Goal: Transaction & Acquisition: Purchase product/service

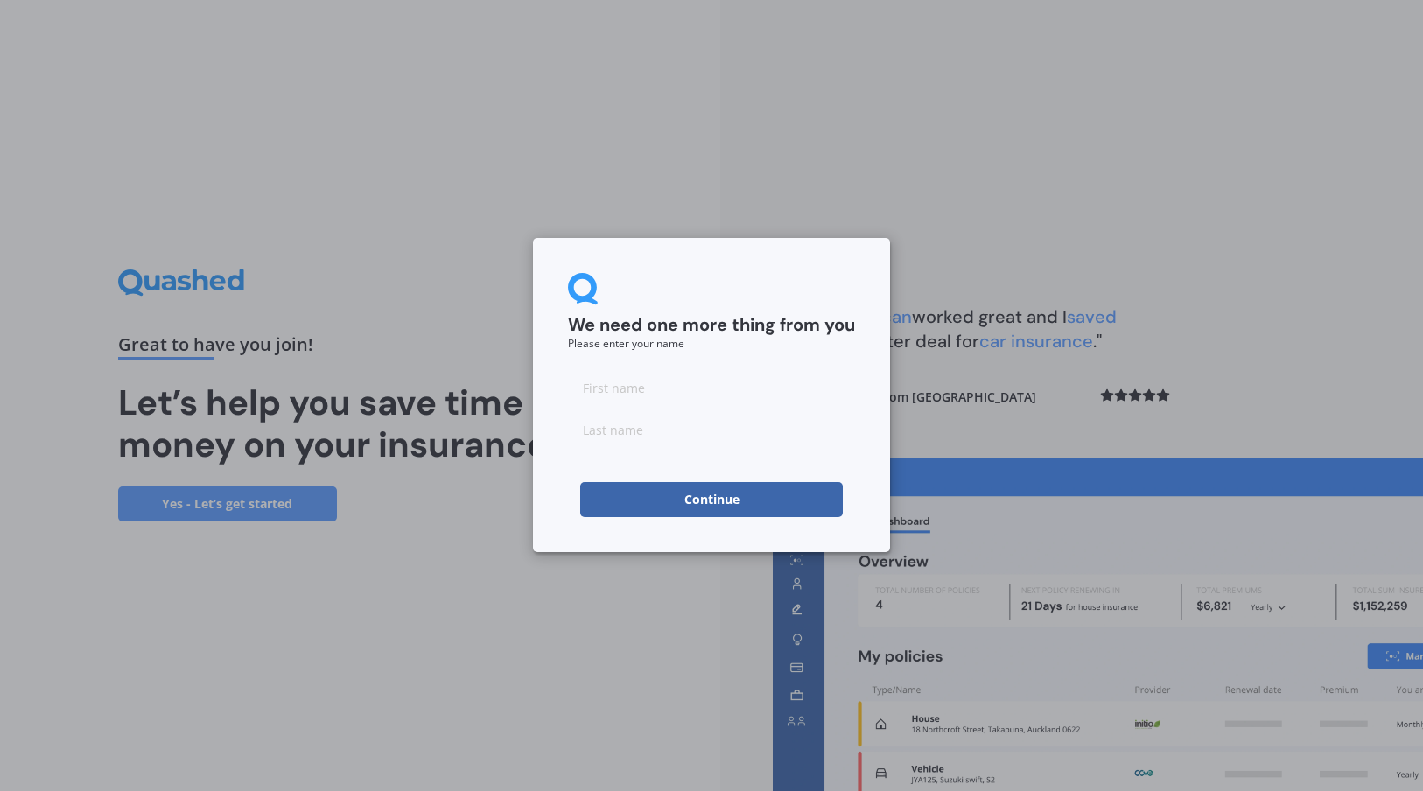
click at [635, 387] on input at bounding box center [711, 387] width 287 height 35
type input "[PERSON_NAME]"
click at [605, 441] on input at bounding box center [711, 429] width 287 height 35
type input "W"
click at [702, 514] on button "Continue" at bounding box center [711, 499] width 263 height 35
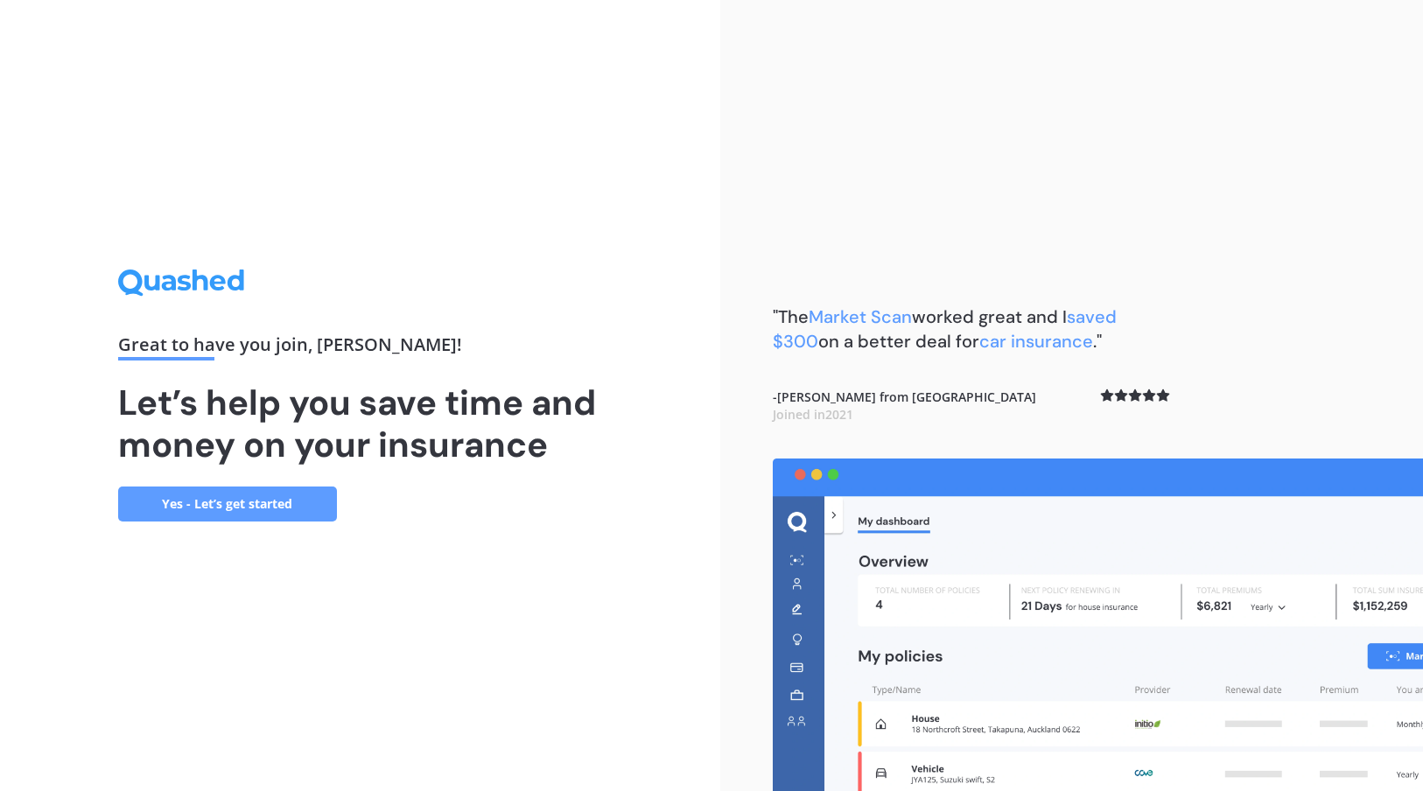
click at [298, 505] on link "Yes - Let’s get started" at bounding box center [227, 504] width 219 height 35
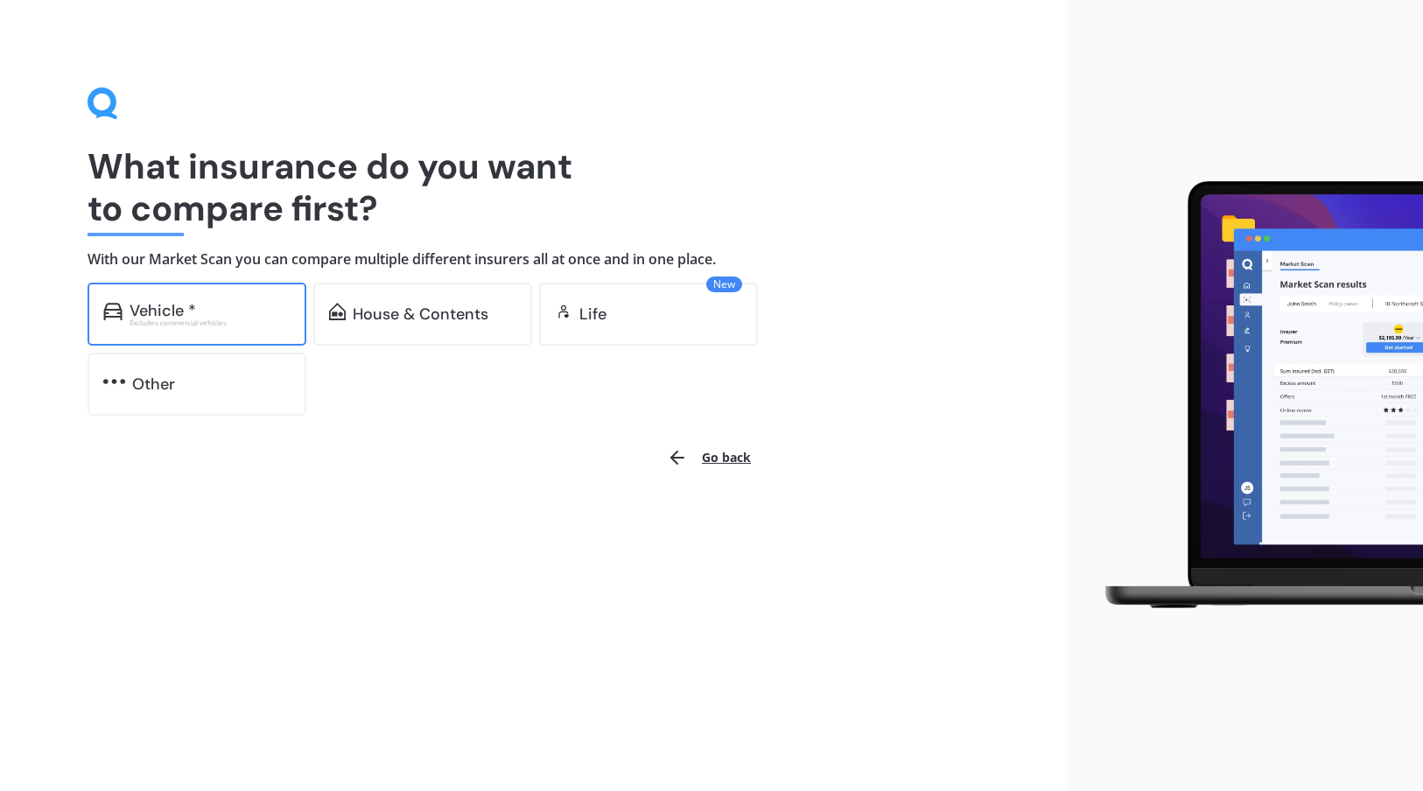
click at [270, 319] on div "Excludes commercial vehicles" at bounding box center [210, 322] width 161 height 7
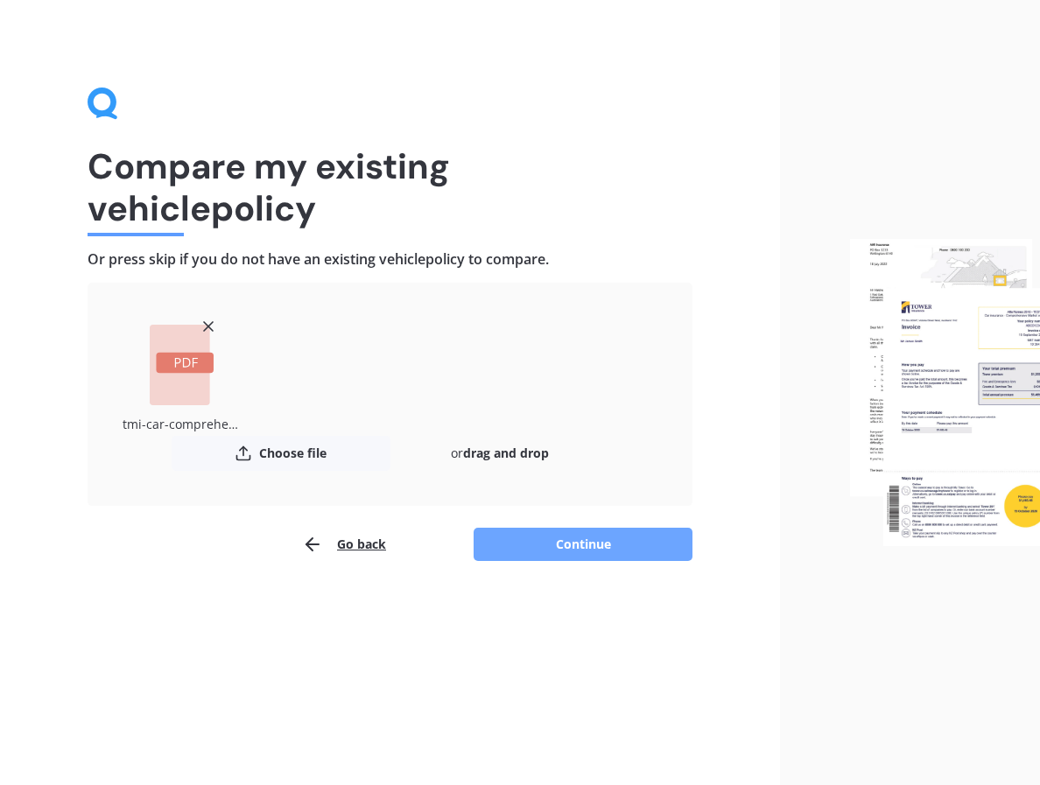
click at [643, 549] on button "Continue" at bounding box center [582, 544] width 219 height 33
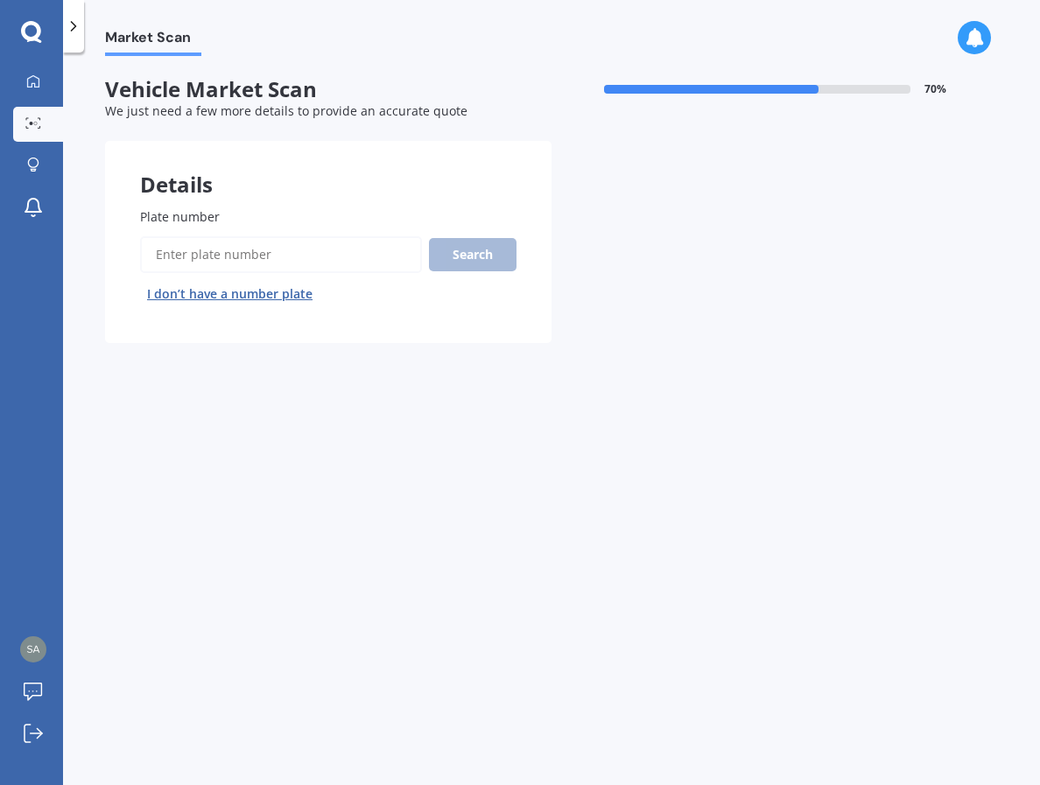
click at [352, 260] on input "Plate number" at bounding box center [281, 254] width 282 height 37
type input "ndj6"
click at [472, 254] on button "Search" at bounding box center [473, 254] width 88 height 33
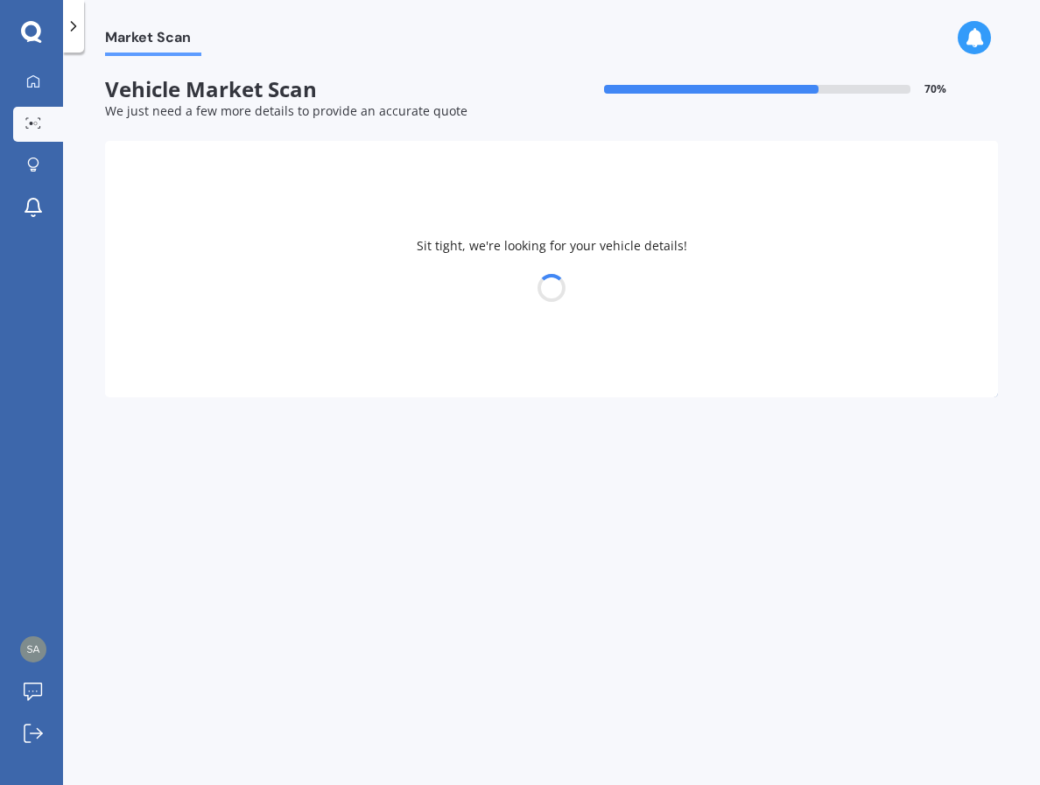
select select "MITSUBISHI"
select select "ASX"
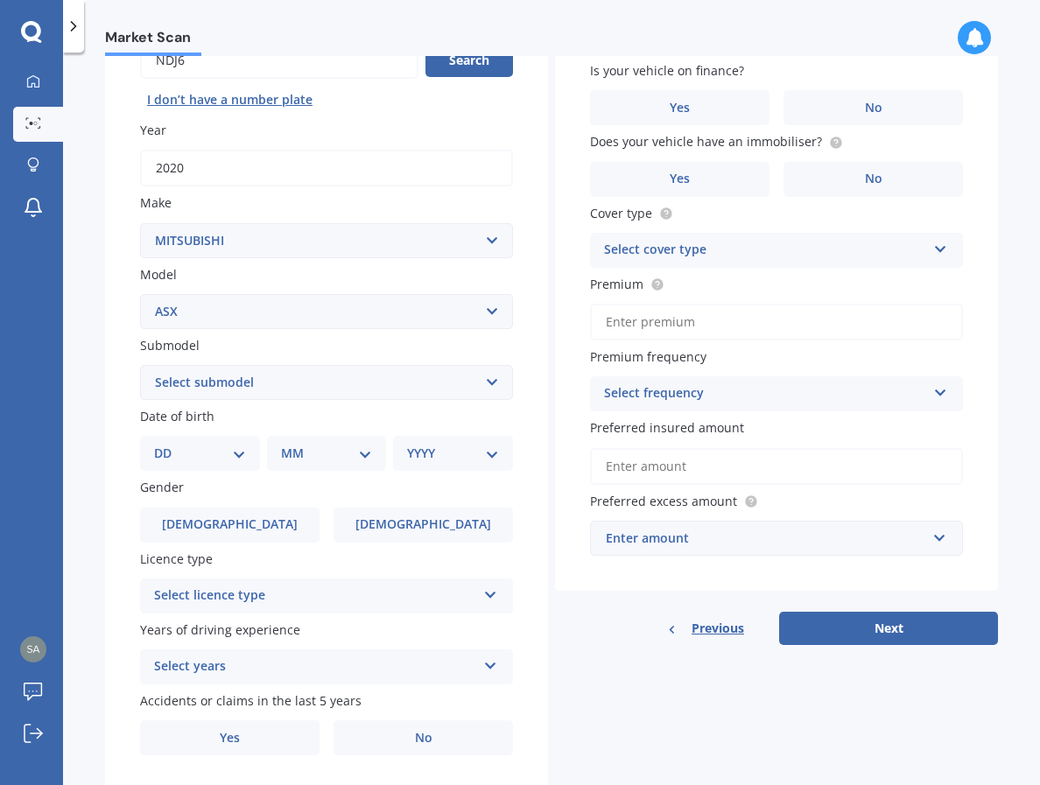
scroll to position [174, 0]
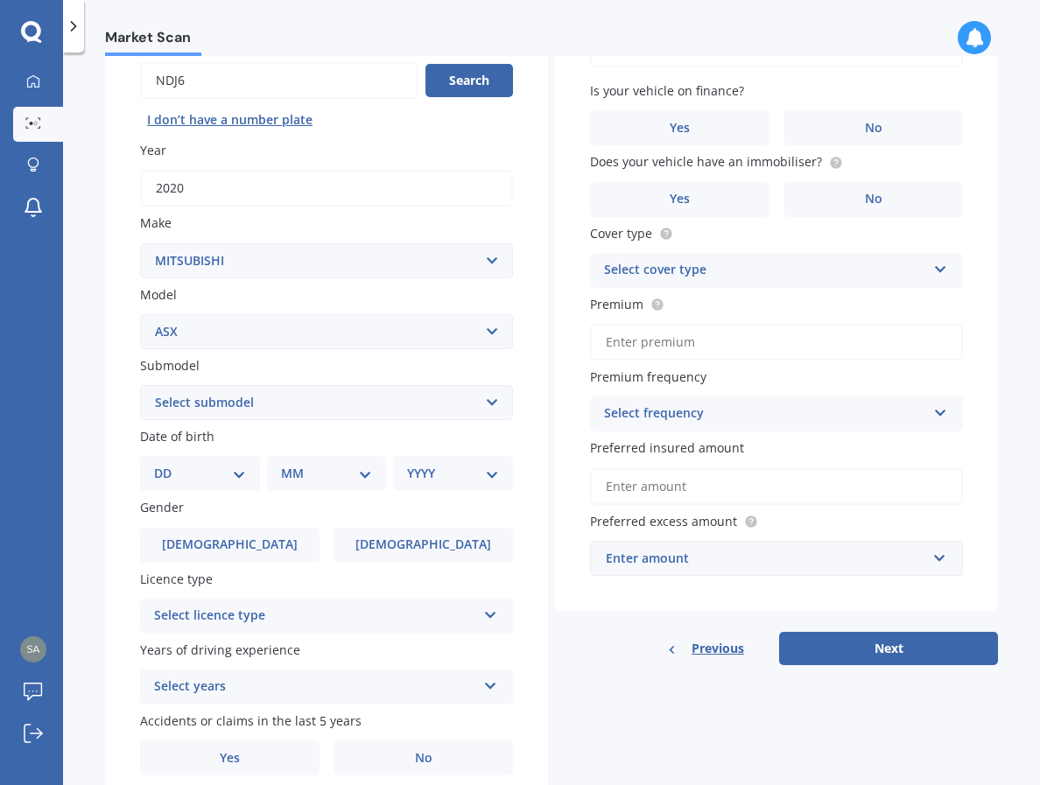
click at [436, 405] on select "Select submodel (All Other) BLK 2.0P/CVT Diesel LS Sport VRX petrol VRX turbo d…" at bounding box center [326, 402] width 373 height 35
click at [405, 395] on select "Select submodel (All Other) BLK 2.0P/CVT Diesel LS Sport VRX petrol VRX turbo d…" at bounding box center [326, 402] width 373 height 35
select select "LS"
click at [140, 387] on select "Select submodel (All Other) BLK 2.0P/CVT Diesel LS Sport VRX petrol VRX turbo d…" at bounding box center [326, 402] width 373 height 35
click at [241, 473] on select "DD 01 02 03 04 05 06 07 08 09 10 11 12 13 14 15 16 17 18 19 20 21 22 23 24 25 2…" at bounding box center [200, 473] width 92 height 19
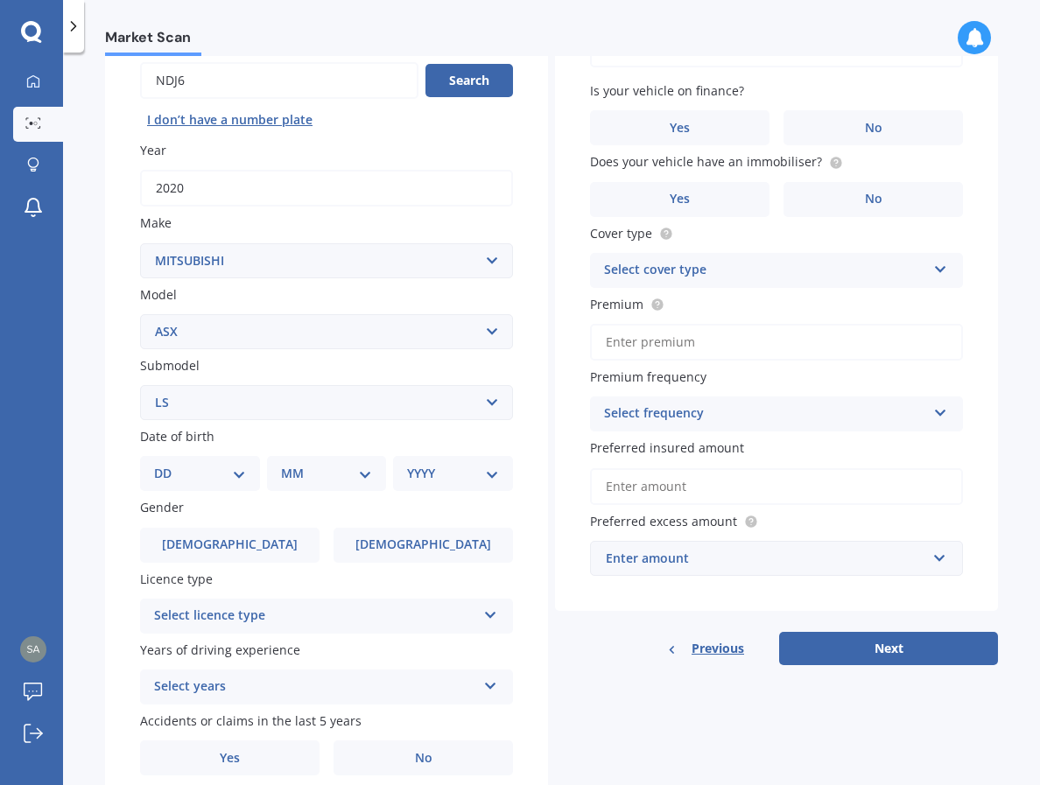
select select "01"
click at [168, 466] on select "DD 01 02 03 04 05 06 07 08 09 10 11 12 13 14 15 16 17 18 19 20 21 22 23 24 25 2…" at bounding box center [200, 473] width 92 height 19
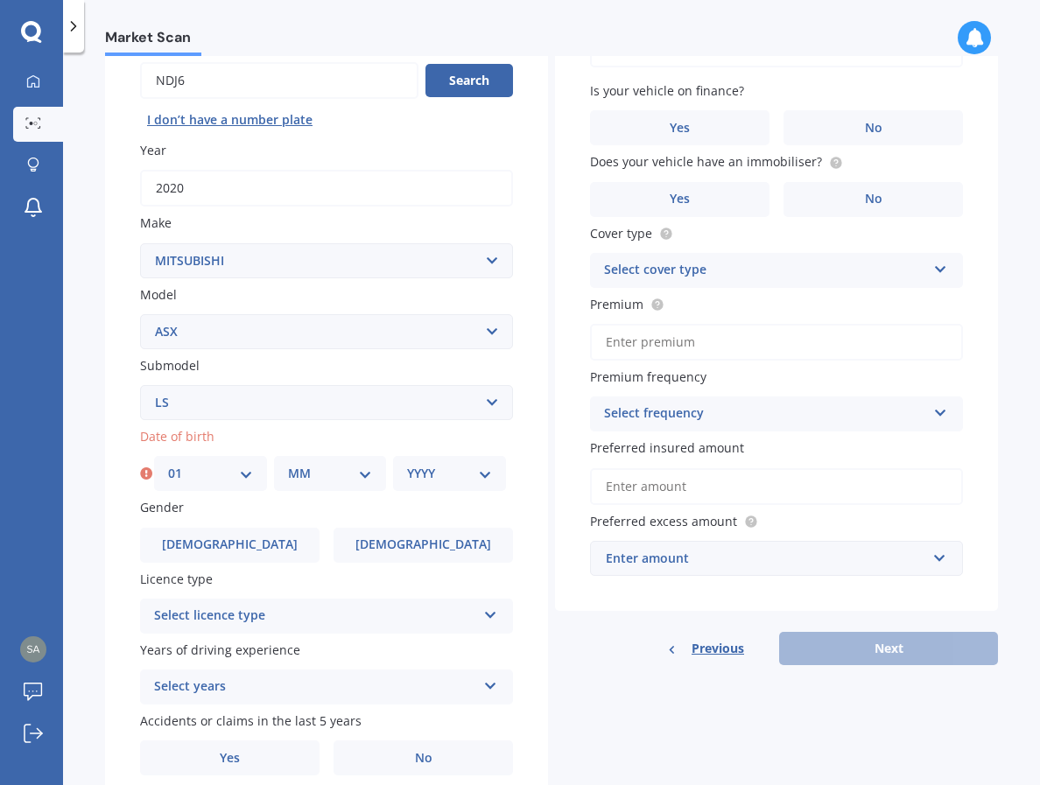
click at [366, 471] on select "MM 01 02 03 04 05 06 07 08 09 10 11 12" at bounding box center [330, 473] width 85 height 19
select select "06"
click at [288, 466] on select "MM 01 02 03 04 05 06 07 08 09 10 11 12" at bounding box center [330, 473] width 85 height 19
click at [248, 476] on select "DD 01 02 03 04 05 06 07 08 09 10 11 12 13 14 15 16 17 18 19 20 21 22 23 24 25 2…" at bounding box center [210, 473] width 85 height 19
select select "12"
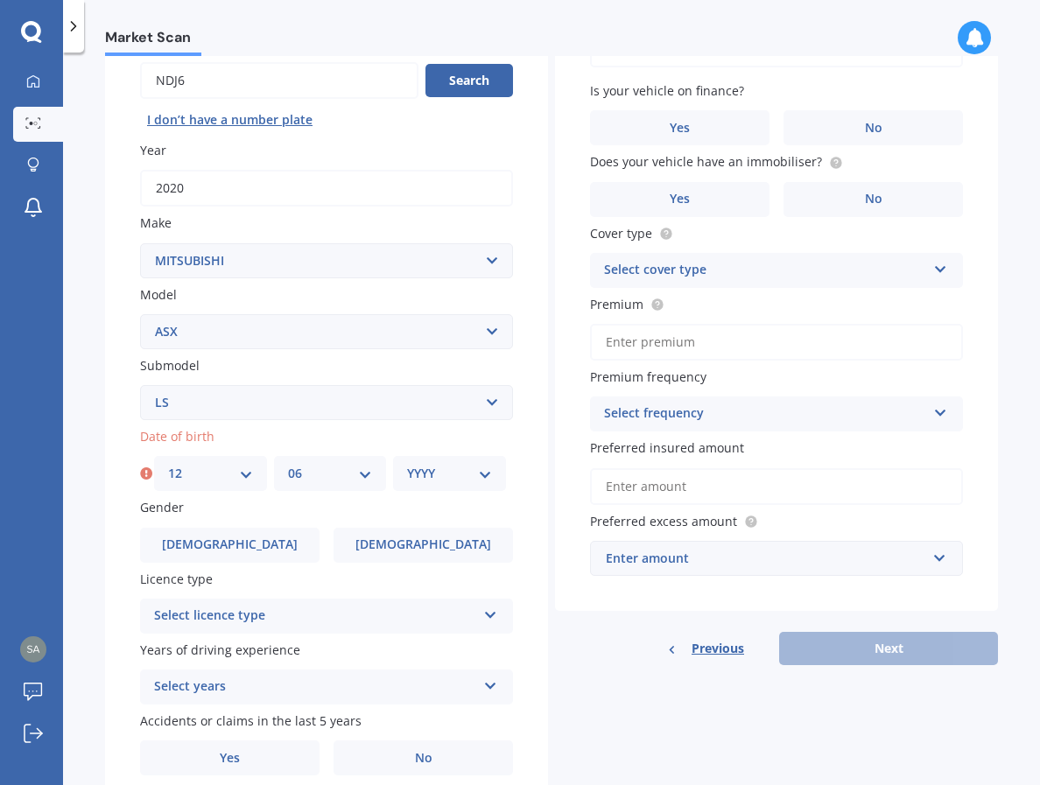
click at [168, 466] on select "DD 01 02 03 04 05 06 07 08 09 10 11 12 13 14 15 16 17 18 19 20 21 22 23 24 25 2…" at bounding box center [210, 473] width 85 height 19
click at [477, 476] on select "YYYY 2025 2024 2023 2022 2021 2020 2019 2018 2017 2016 2015 2014 2013 2012 2011…" at bounding box center [449, 473] width 85 height 19
select select "1982"
click at [407, 466] on select "YYYY 2025 2024 2023 2022 2021 2020 2019 2018 2017 2016 2015 2014 2013 2012 2011…" at bounding box center [449, 473] width 85 height 19
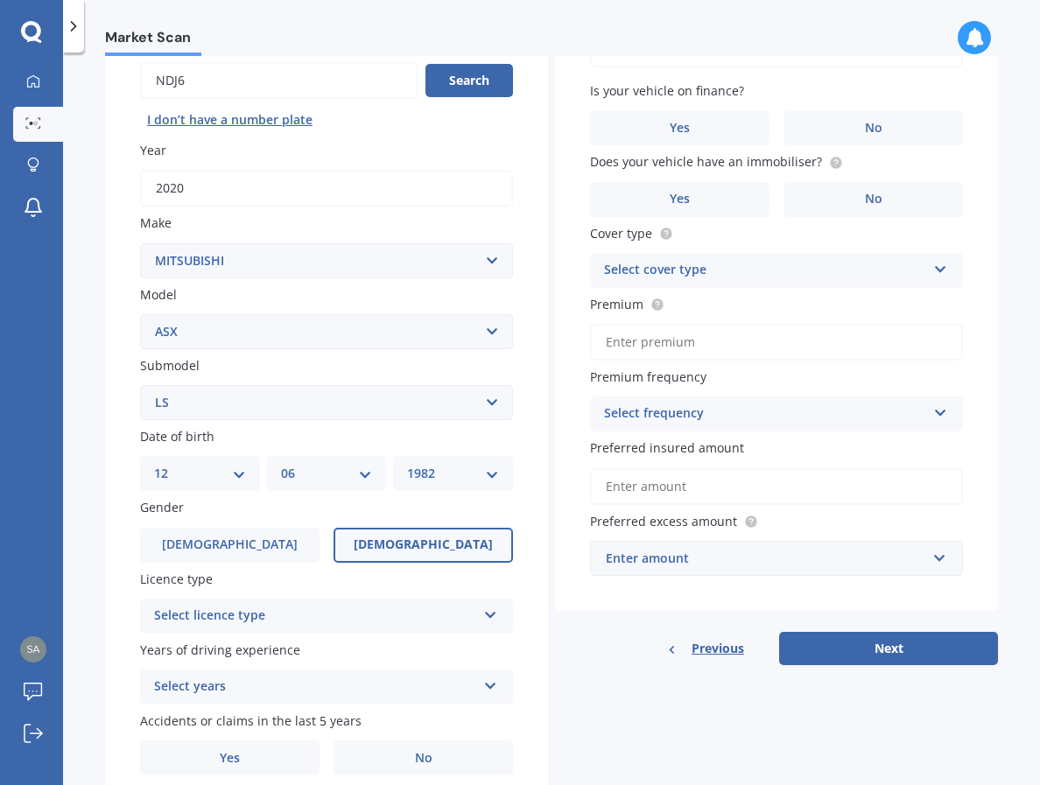
click at [422, 550] on span "[DEMOGRAPHIC_DATA]" at bounding box center [423, 544] width 139 height 15
click at [0, 0] on input "[DEMOGRAPHIC_DATA]" at bounding box center [0, 0] width 0 height 0
click at [439, 624] on div "Select licence type" at bounding box center [315, 616] width 322 height 21
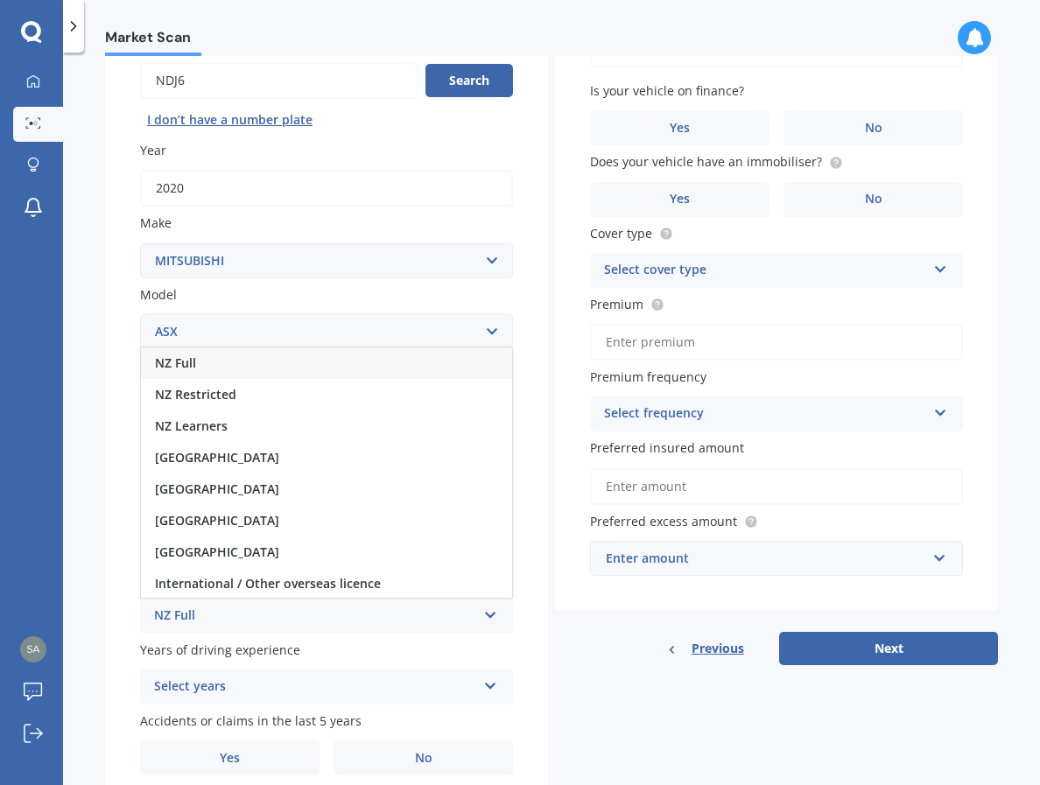
click at [416, 365] on div "NZ Full" at bounding box center [326, 363] width 371 height 32
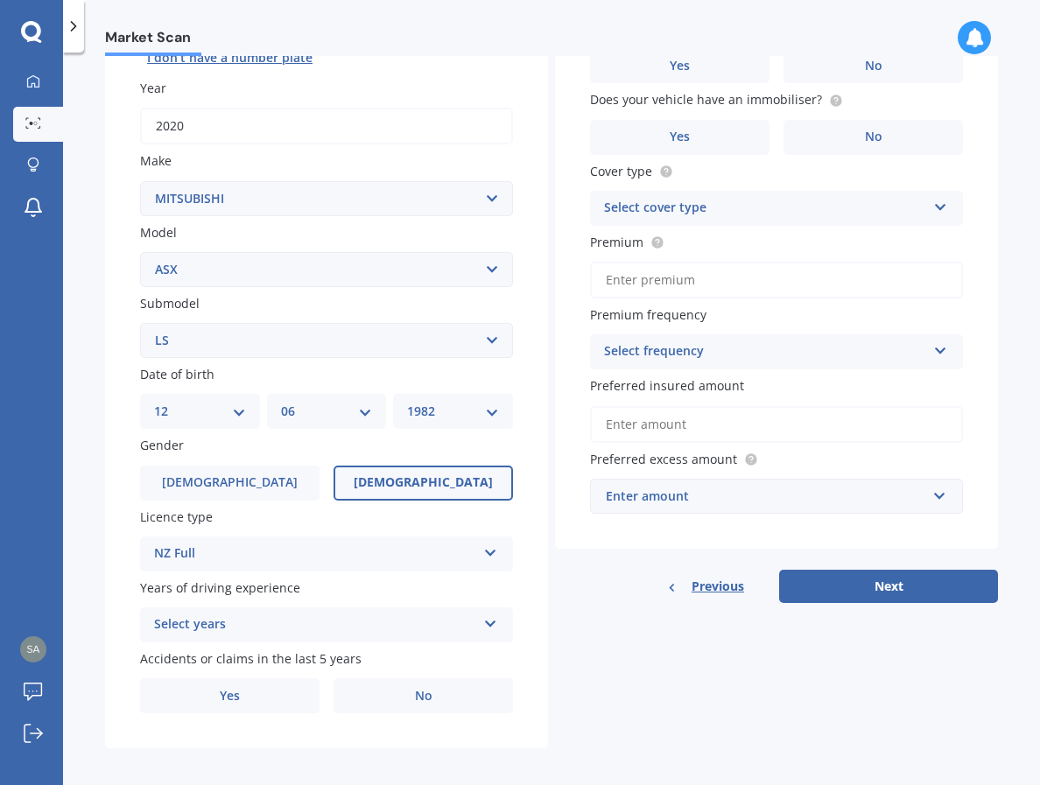
scroll to position [249, 0]
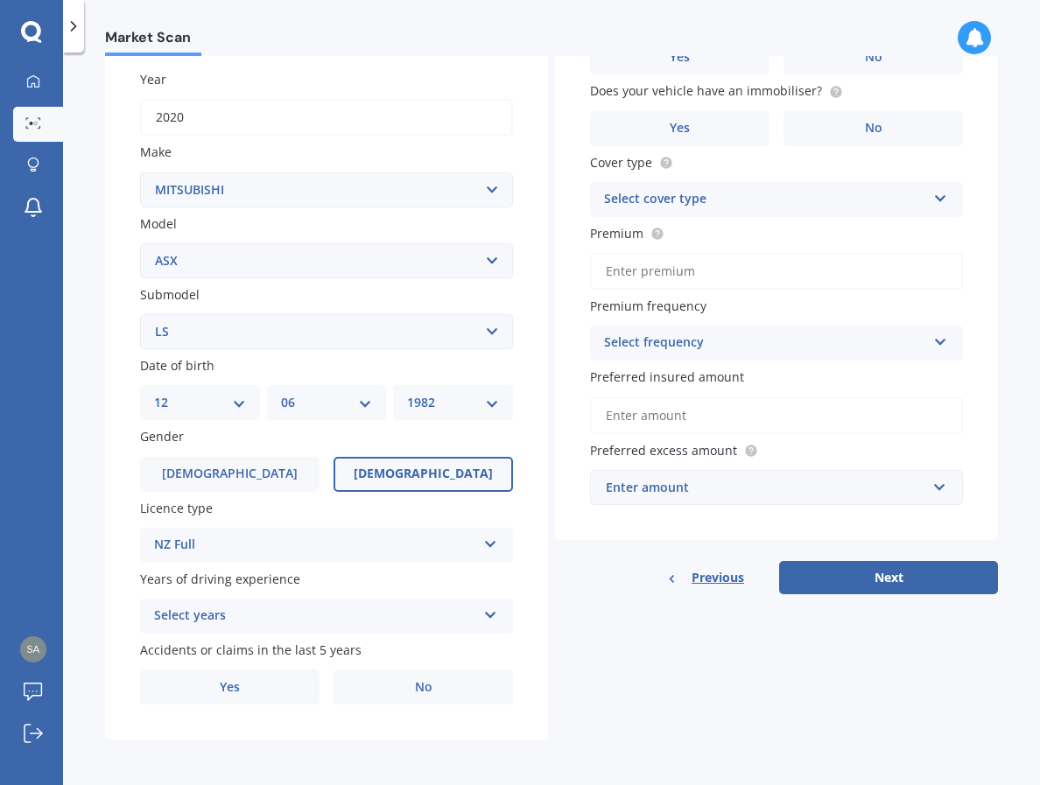
click at [452, 613] on div "Select years" at bounding box center [315, 616] width 322 height 21
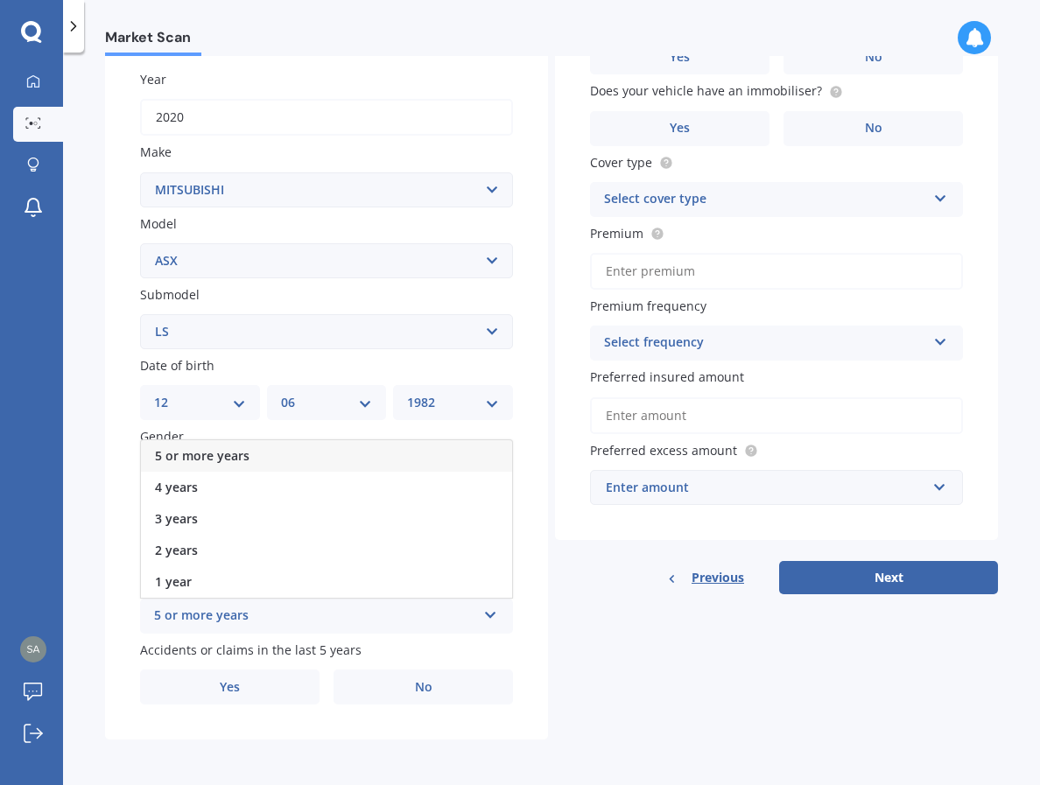
click at [424, 452] on div "5 or more years" at bounding box center [326, 456] width 371 height 32
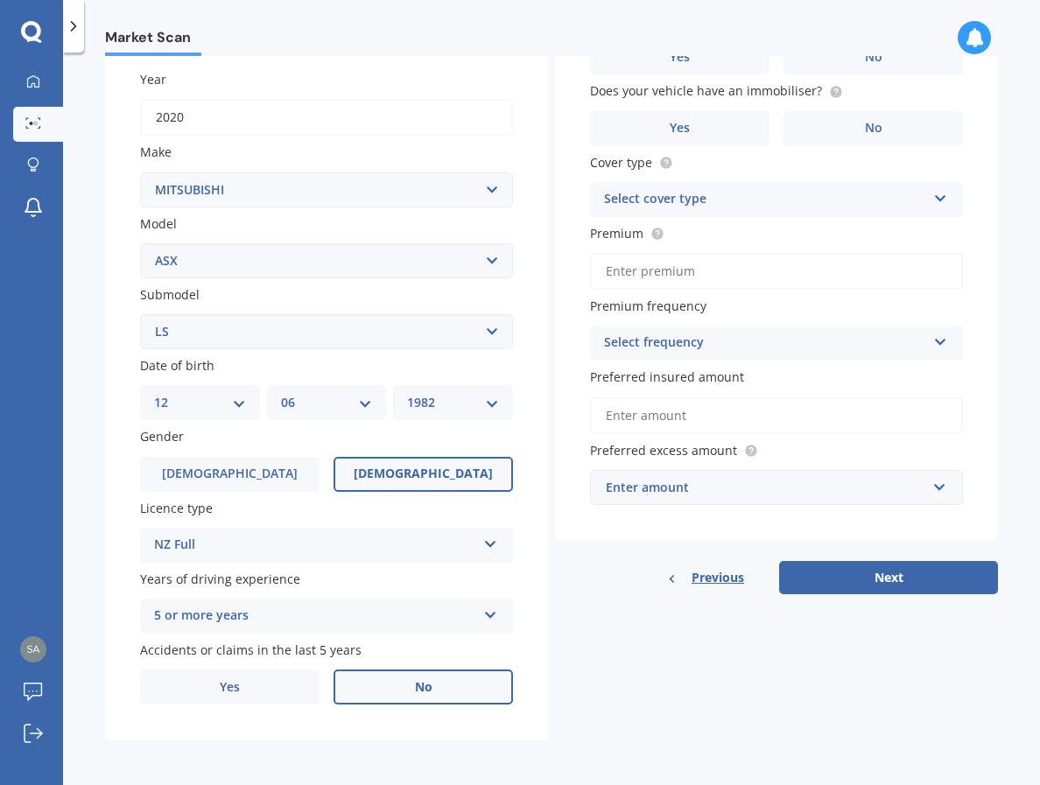
click at [459, 691] on label "No" at bounding box center [422, 687] width 179 height 35
click at [0, 0] on input "No" at bounding box center [0, 0] width 0 height 0
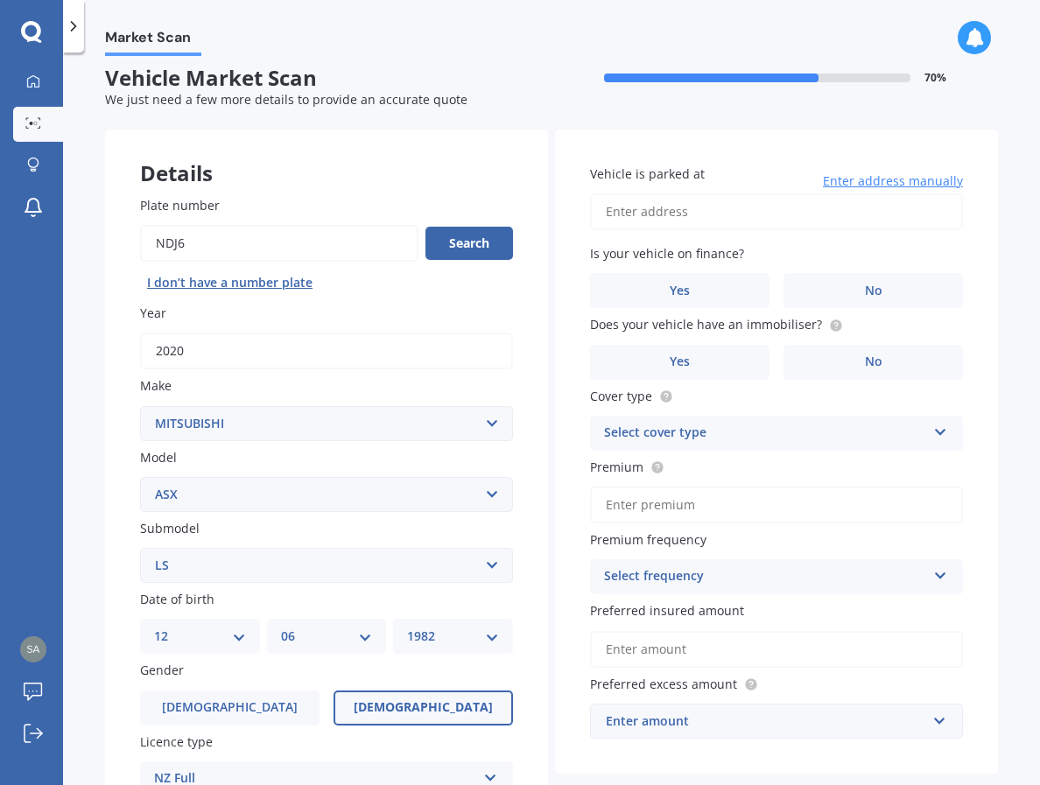
scroll to position [0, 0]
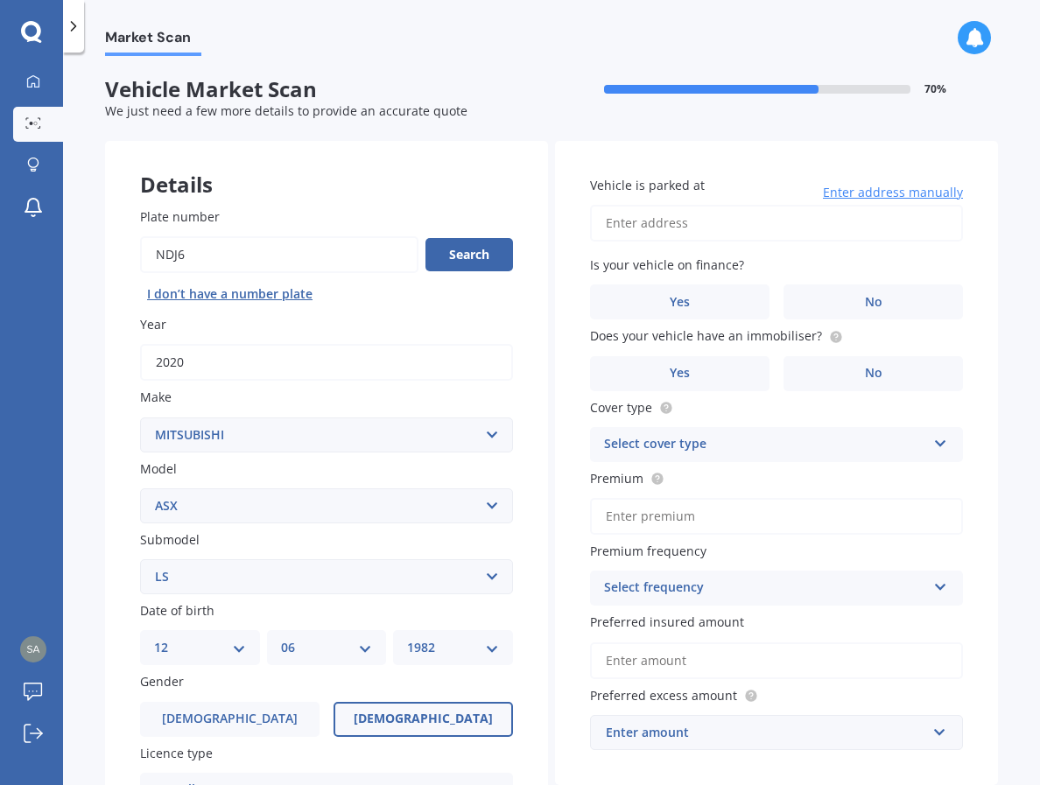
click at [763, 230] on input "Vehicle is parked at" at bounding box center [776, 223] width 373 height 37
type input "[STREET_ADDRESS] 2013"
click at [872, 306] on span "No" at bounding box center [874, 302] width 18 height 15
click at [0, 0] on input "No" at bounding box center [0, 0] width 0 height 0
drag, startPoint x: 809, startPoint y: 339, endPoint x: 738, endPoint y: 338, distance: 70.9
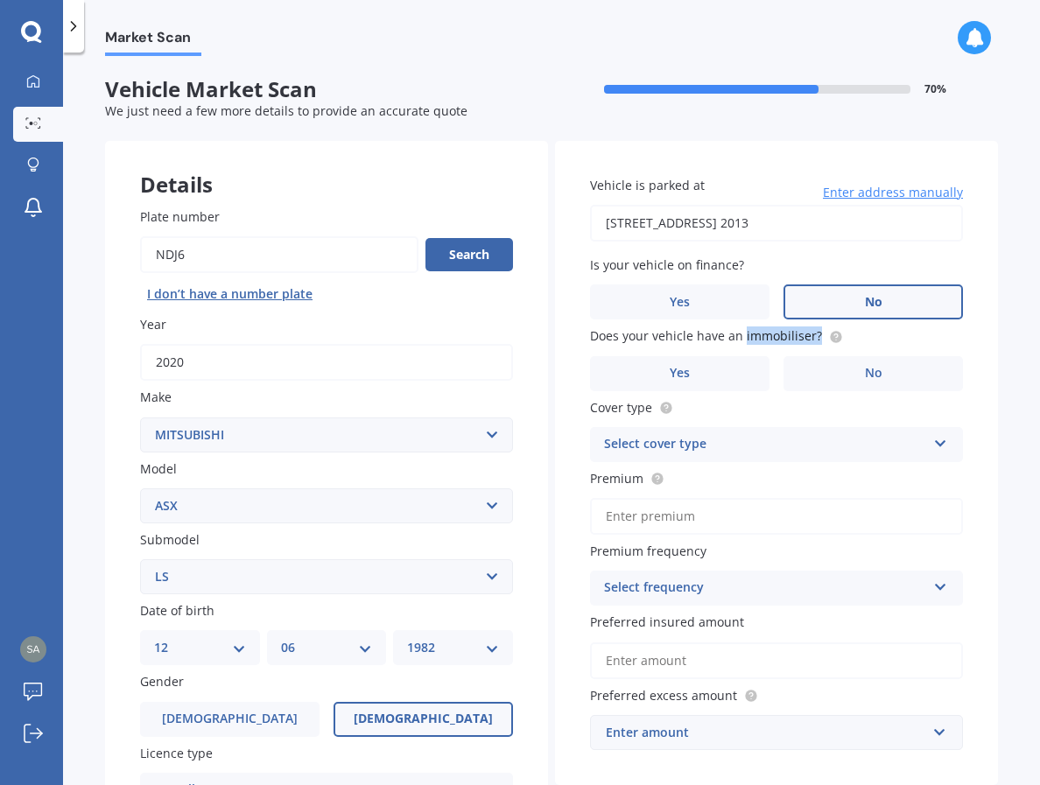
click at [738, 338] on span "Does your vehicle have an immobiliser?" at bounding box center [706, 336] width 232 height 17
copy span "immobiliser?"
click at [710, 375] on label "Yes" at bounding box center [679, 373] width 179 height 35
click at [0, 0] on input "Yes" at bounding box center [0, 0] width 0 height 0
click at [742, 438] on div "Select cover type" at bounding box center [765, 444] width 322 height 21
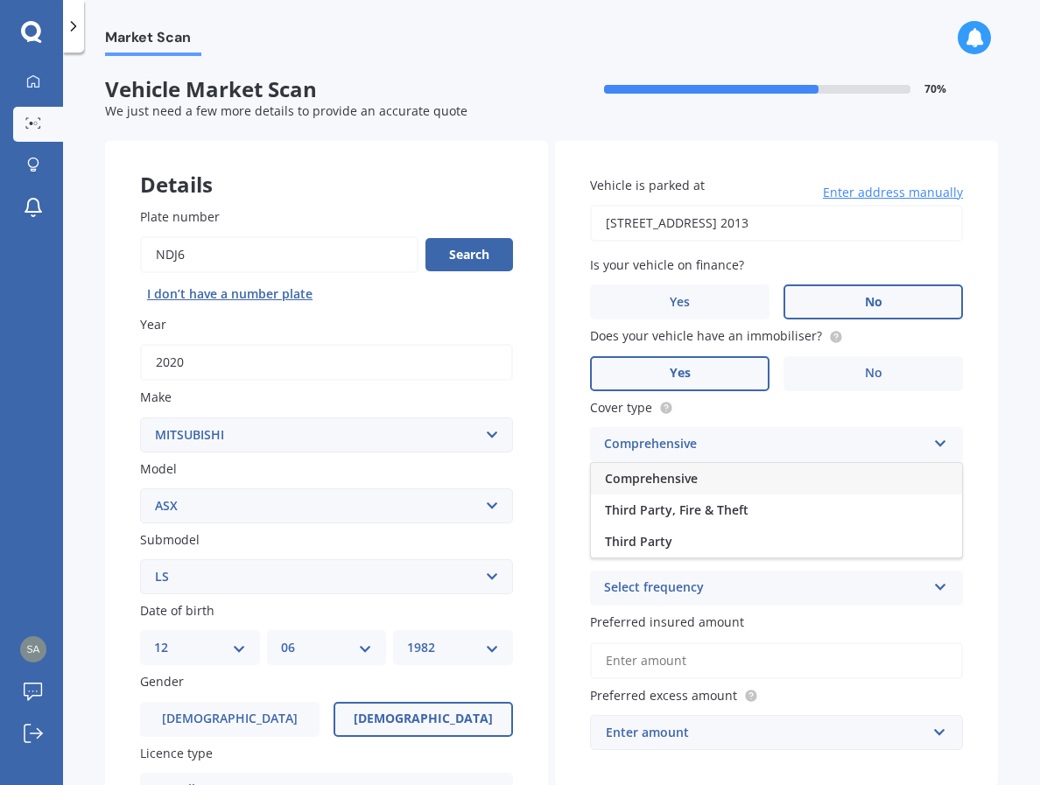
click at [719, 483] on div "Comprehensive" at bounding box center [776, 479] width 371 height 32
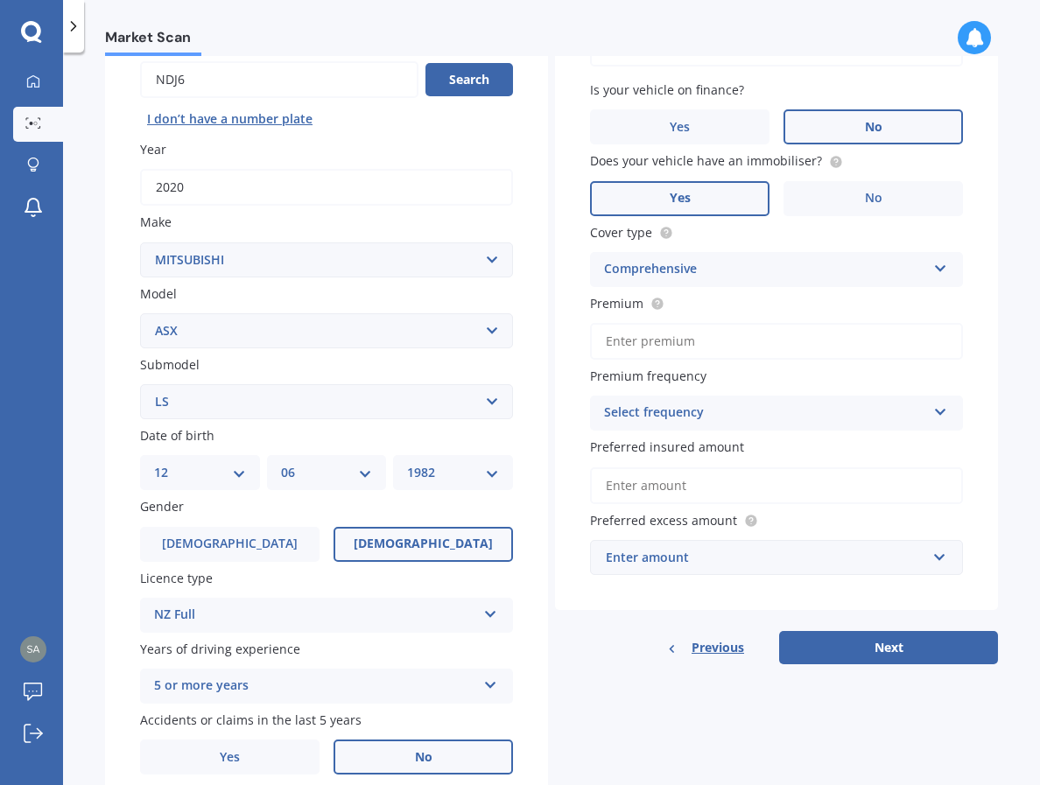
scroll to position [186, 0]
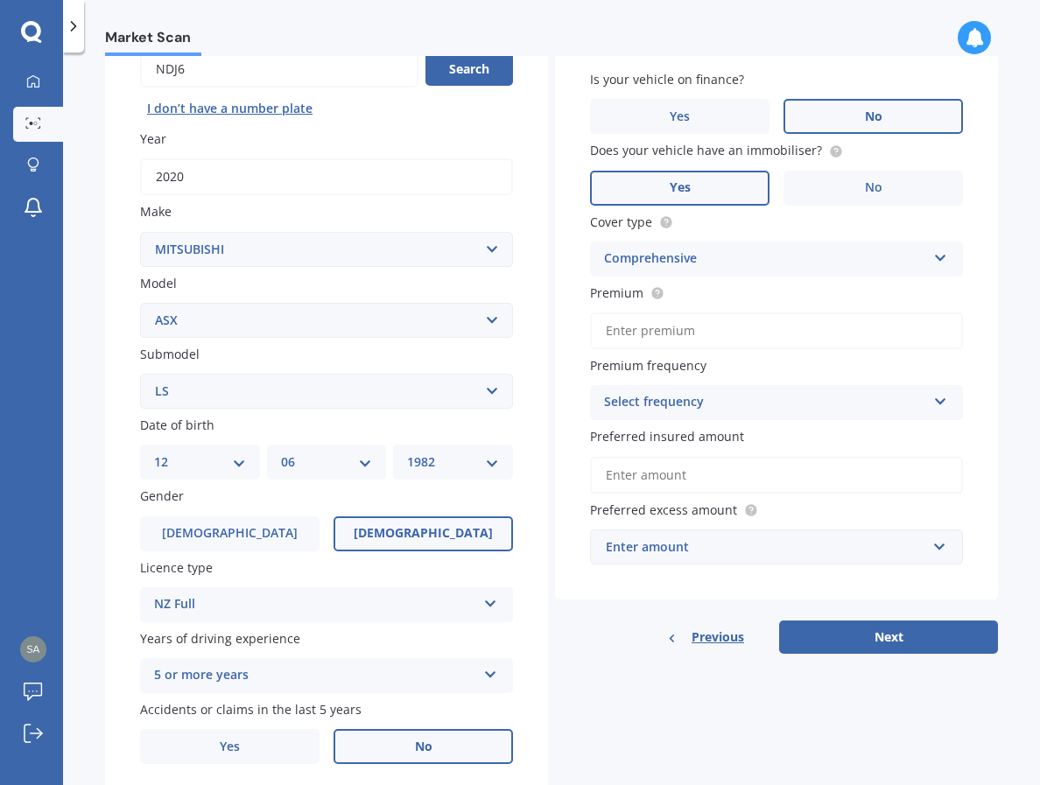
click at [785, 335] on input "Premium" at bounding box center [776, 330] width 373 height 37
click at [709, 408] on div "Select frequency" at bounding box center [765, 402] width 322 height 21
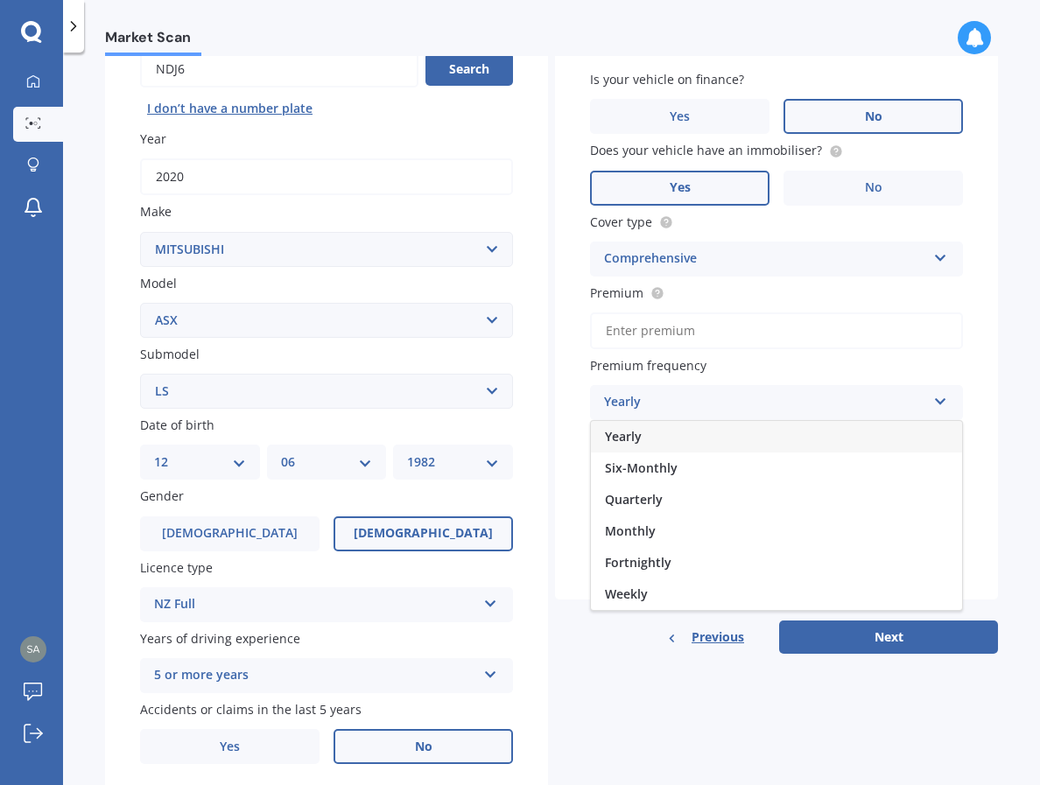
click at [694, 445] on div "Yearly" at bounding box center [776, 437] width 371 height 32
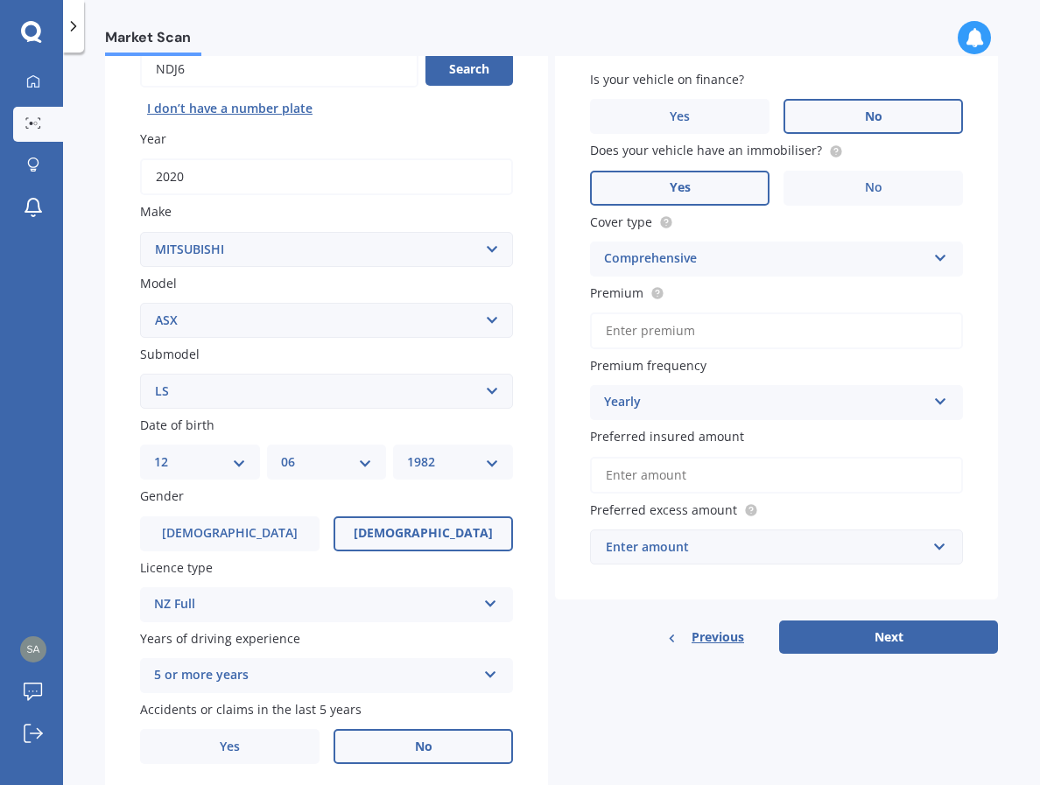
click at [698, 482] on input "Preferred insured amount" at bounding box center [776, 475] width 373 height 37
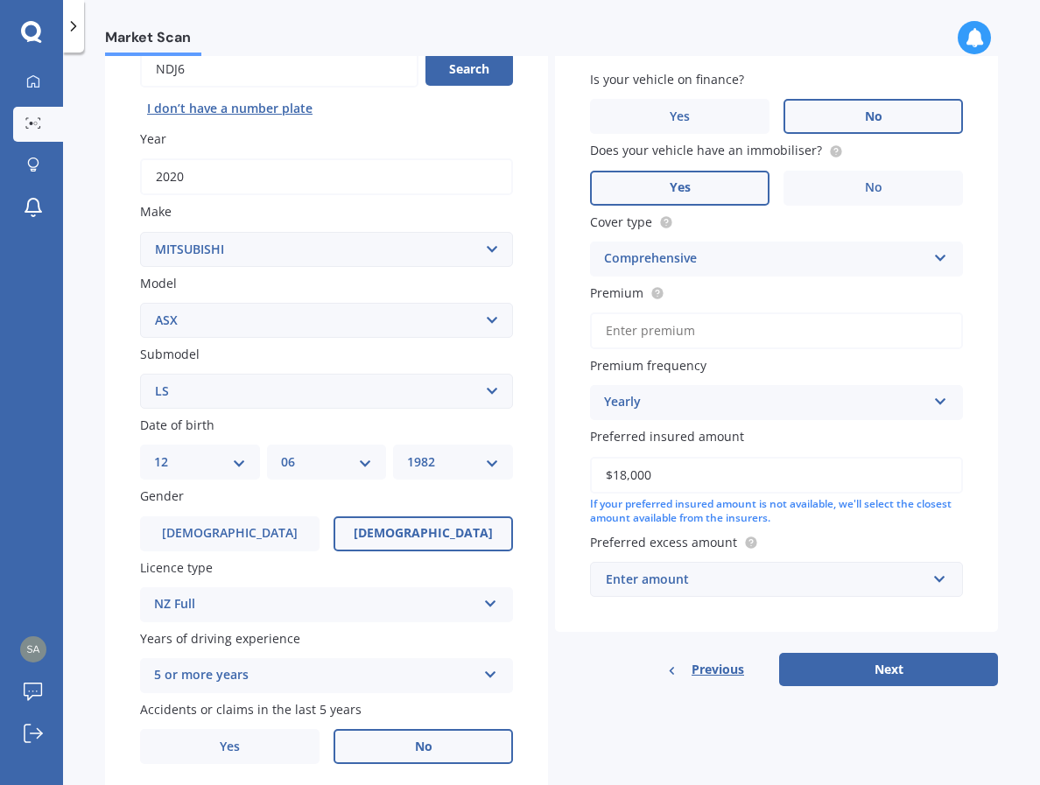
type input "$18,000"
click at [706, 589] on div "Enter amount" at bounding box center [766, 579] width 320 height 19
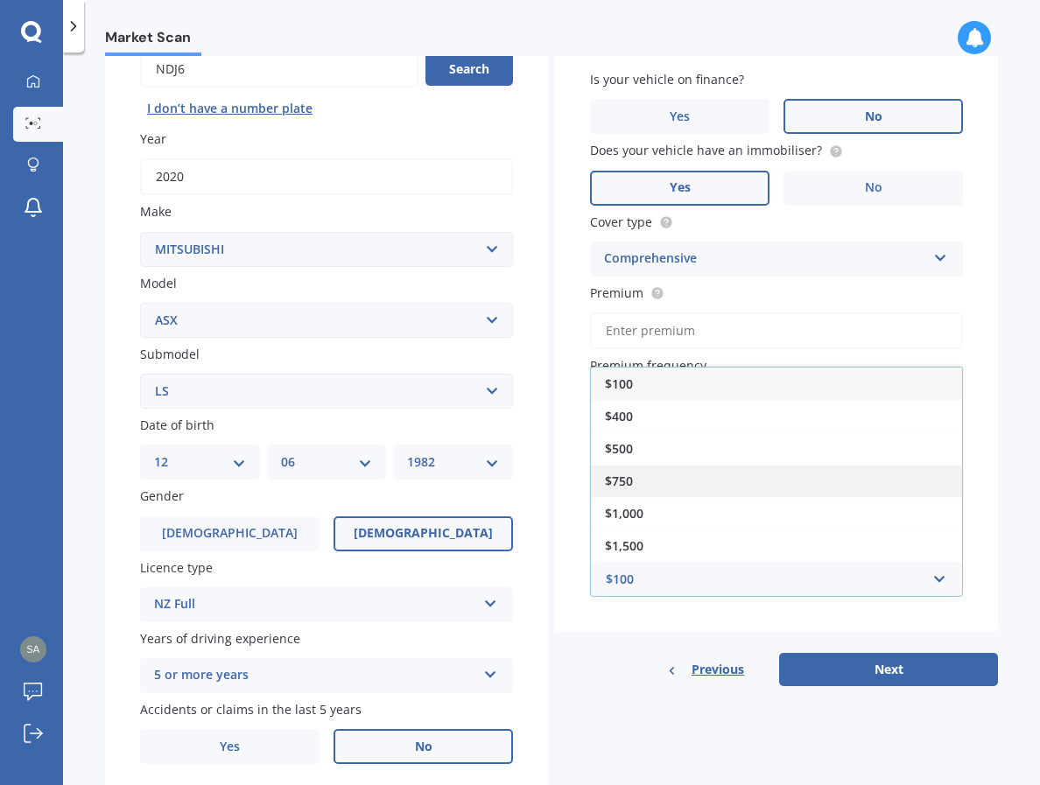
click at [704, 481] on div "$750" at bounding box center [776, 481] width 371 height 32
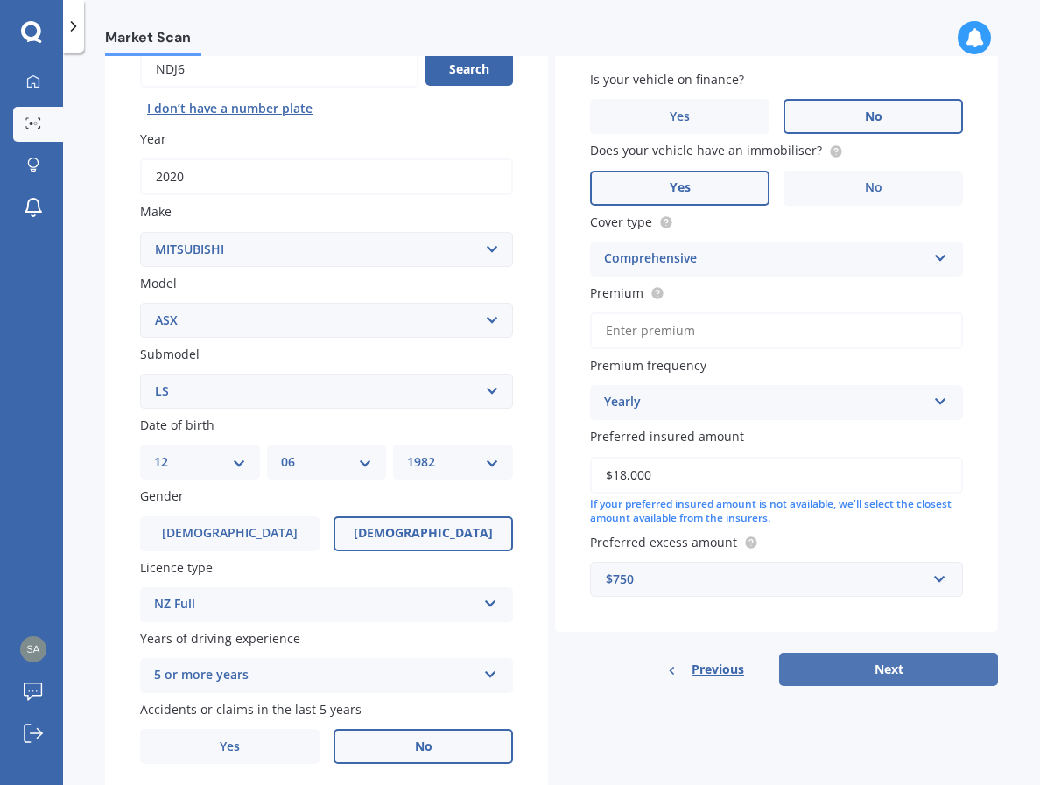
click at [903, 673] on button "Next" at bounding box center [888, 669] width 219 height 33
type input "$900.00"
click at [862, 678] on button "Next" at bounding box center [888, 669] width 219 height 33
select select "12"
select select "06"
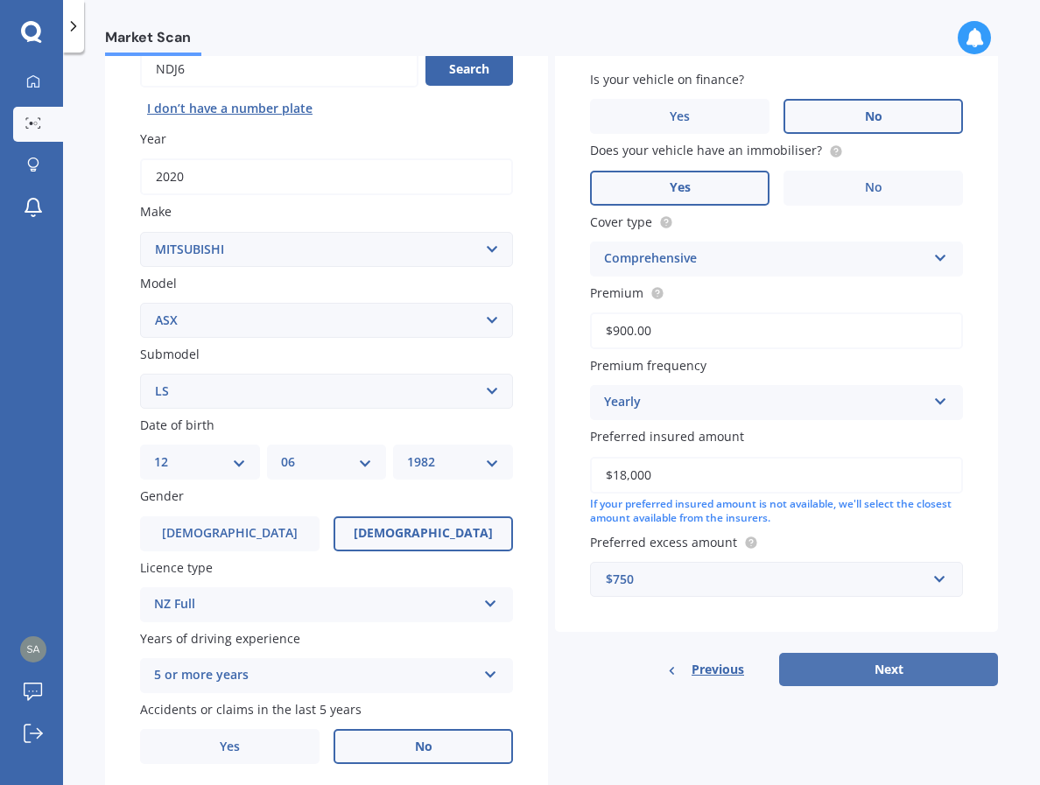
select select "1982"
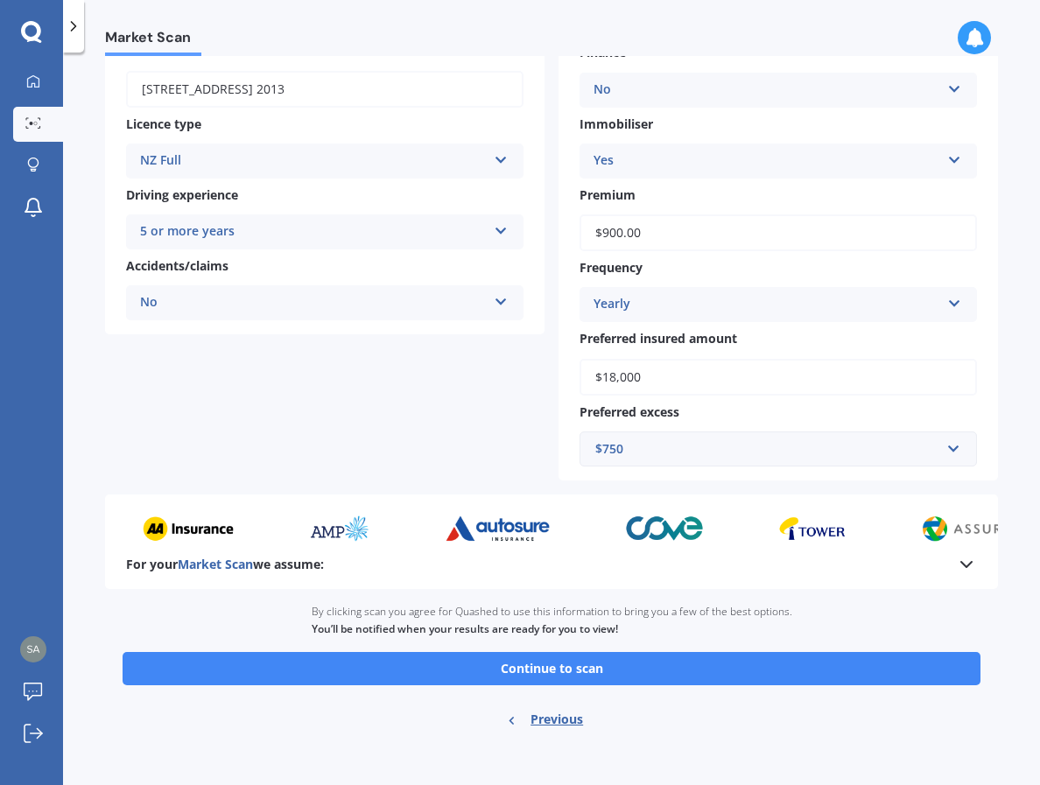
scroll to position [265, 0]
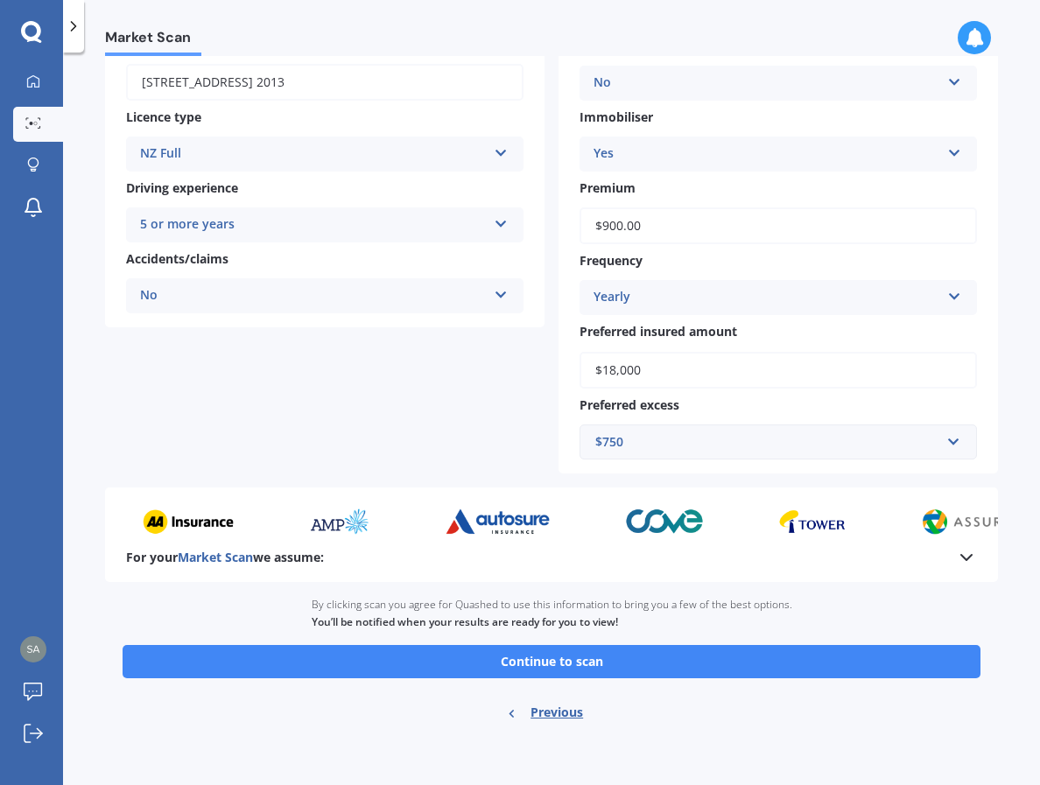
click at [769, 657] on button "Continue to scan" at bounding box center [552, 661] width 858 height 33
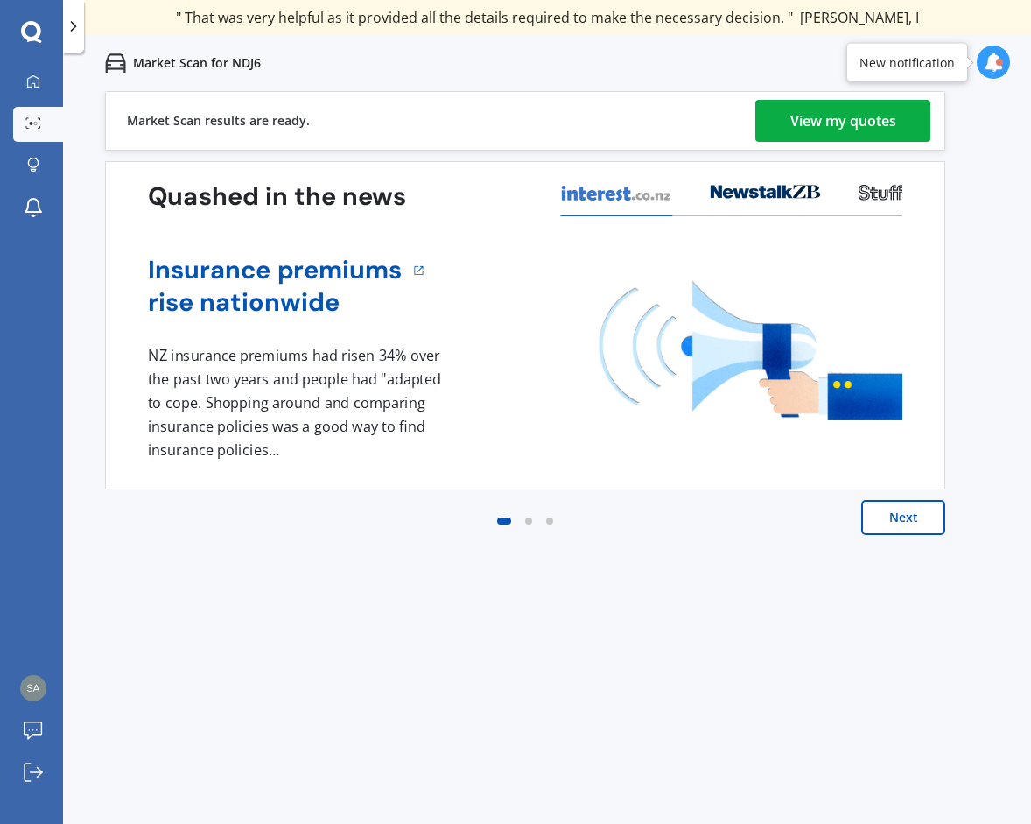
click at [839, 128] on div "View my quotes" at bounding box center [843, 121] width 106 height 42
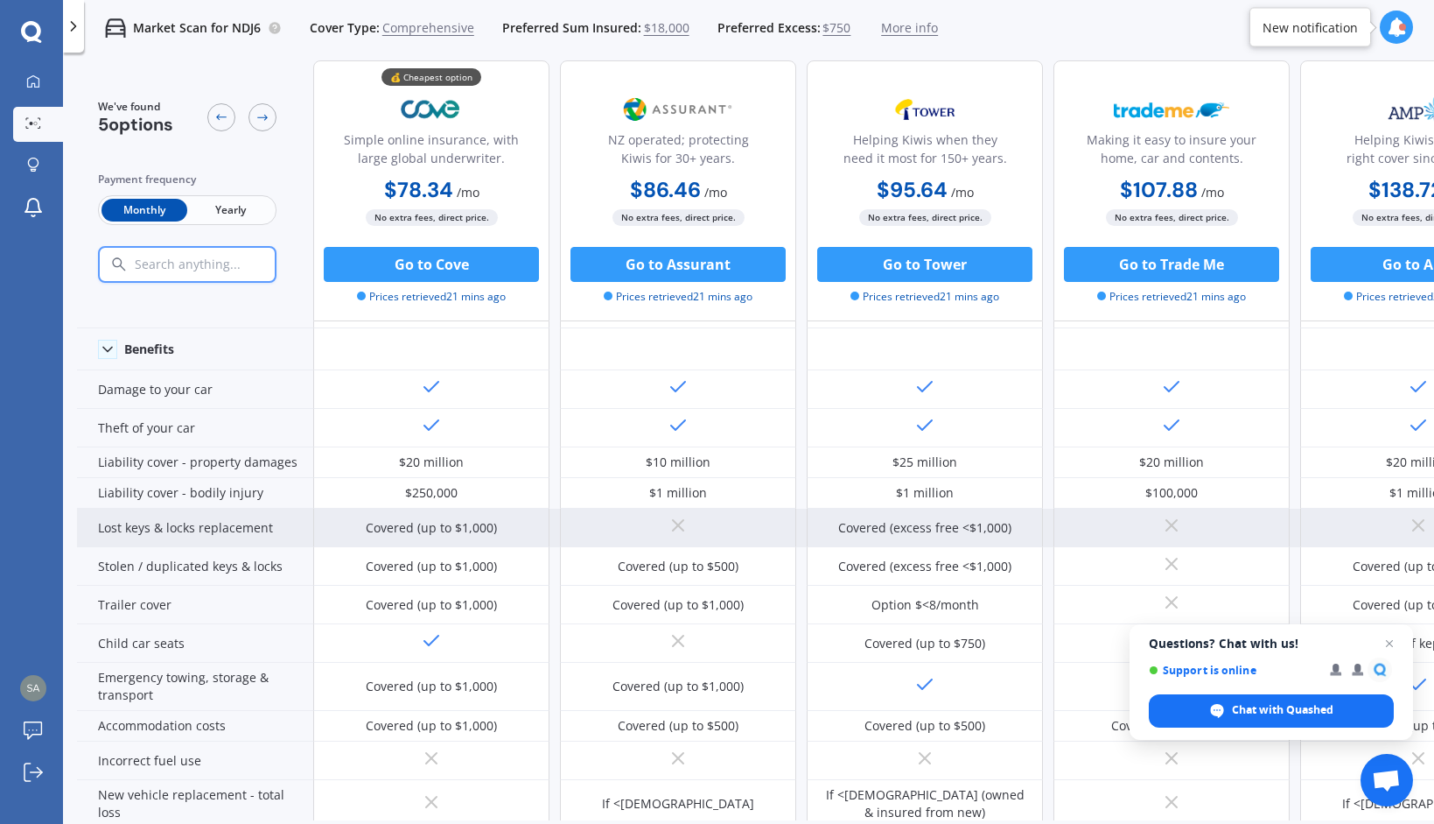
scroll to position [64, 0]
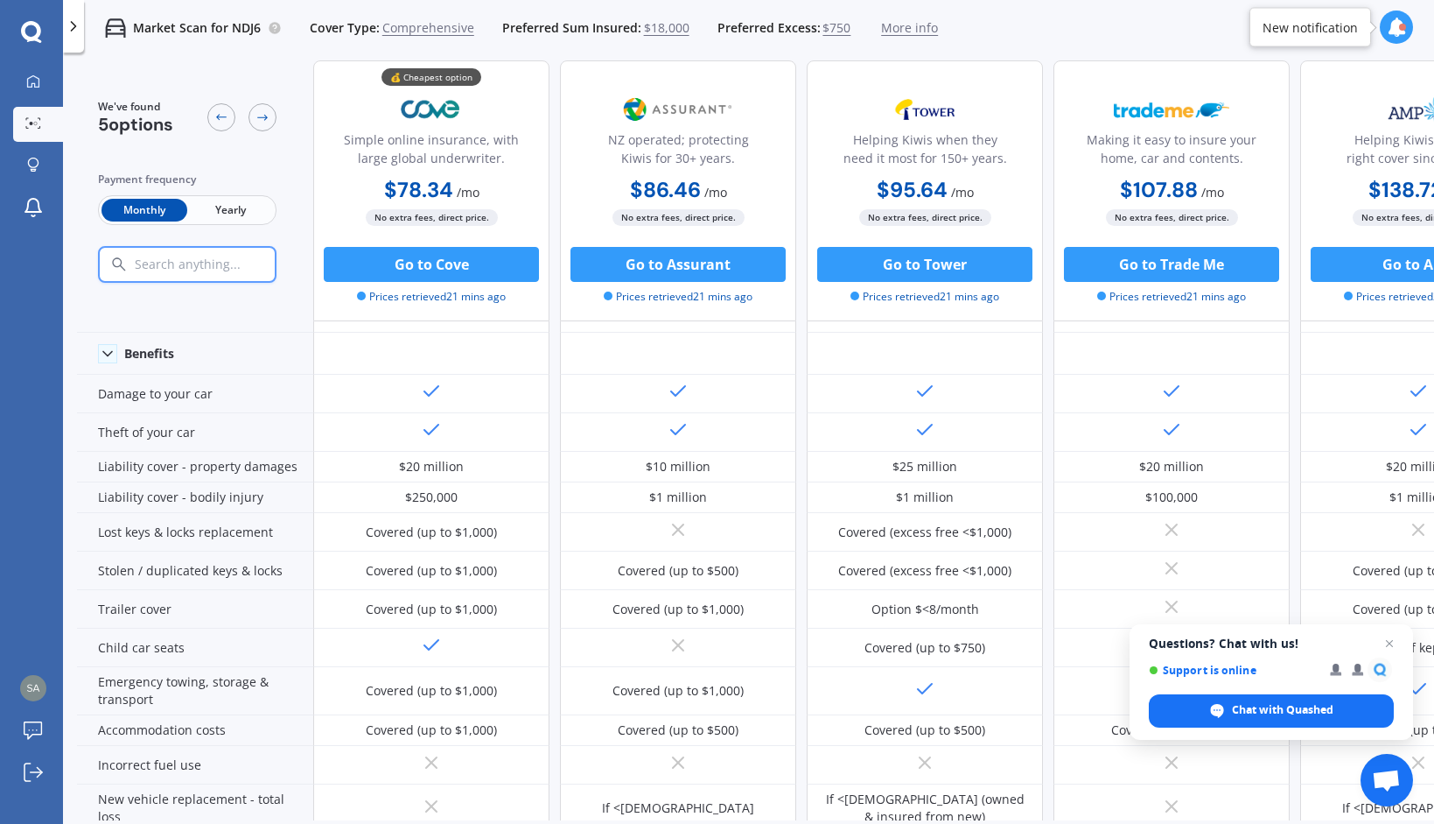
click at [256, 214] on span "Yearly" at bounding box center [230, 210] width 86 height 23
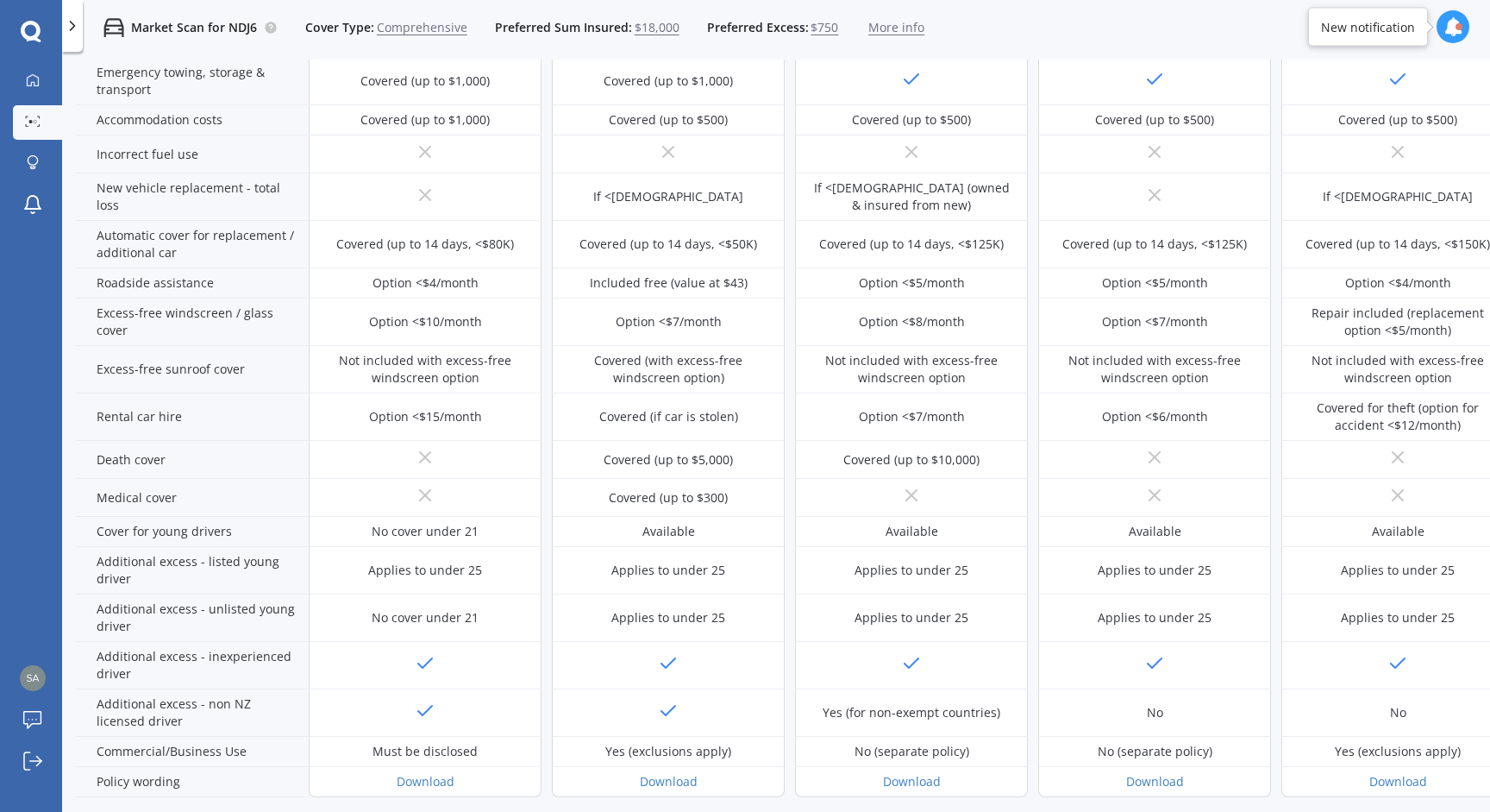
scroll to position [726, 0]
